Goal: Find specific page/section: Find specific page/section

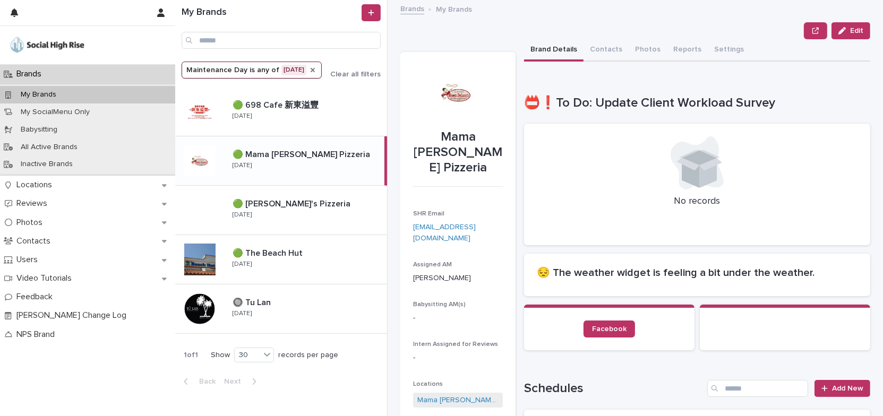
click at [317, 71] on icon "Maintenance Day" at bounding box center [312, 70] width 8 height 8
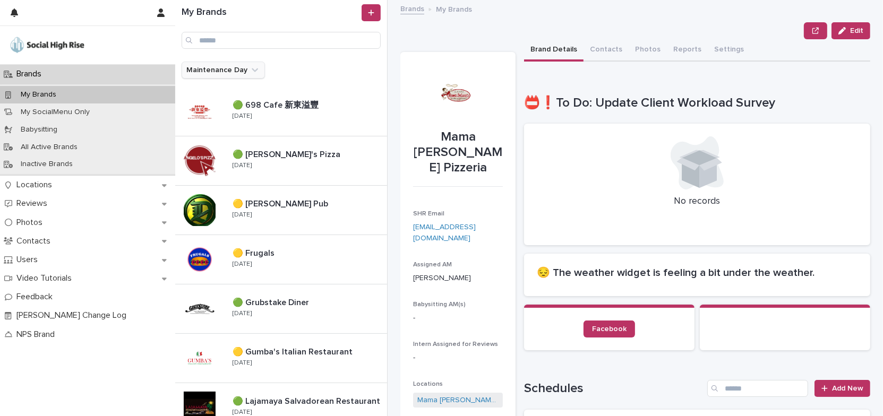
click at [253, 70] on icon "Maintenance Day" at bounding box center [255, 70] width 6 height 4
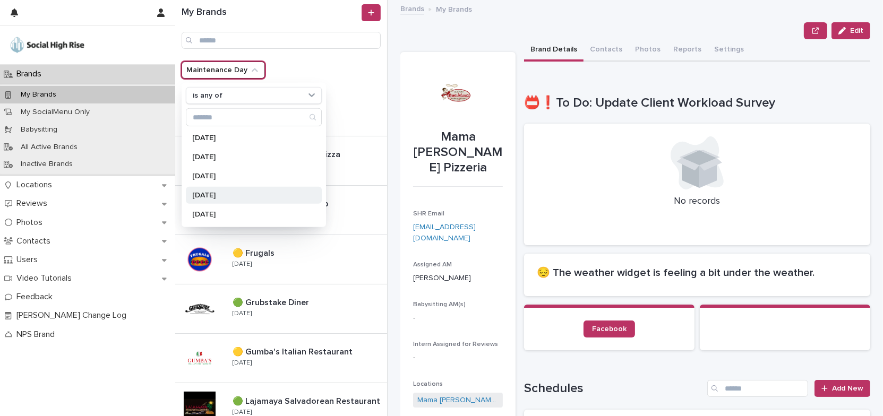
click at [233, 195] on p "[DATE]" at bounding box center [248, 195] width 113 height 7
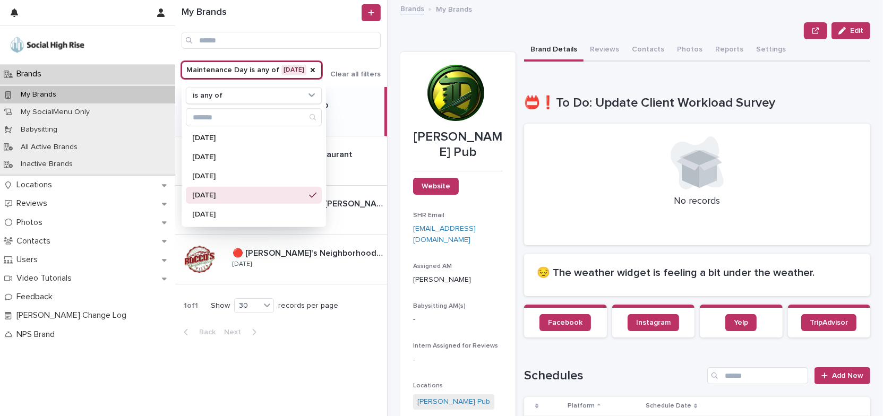
click at [300, 352] on div "My Brands Maintenance Day is any of [DATE] is any of [DATE] [DATE] [DATE] [DATE…" at bounding box center [281, 208] width 212 height 416
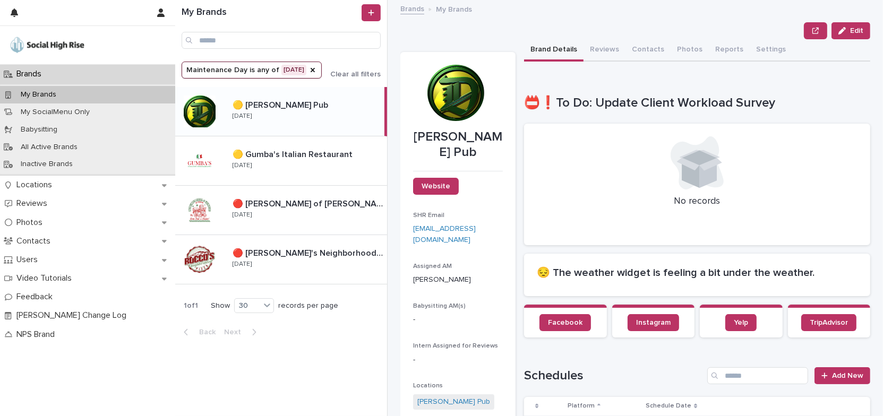
click at [320, 118] on div "🟡 [PERSON_NAME] Pub 🟡 [PERSON_NAME] Pub [DATE]" at bounding box center [304, 111] width 160 height 31
click at [596, 47] on button "Reviews" at bounding box center [604, 50] width 42 height 22
